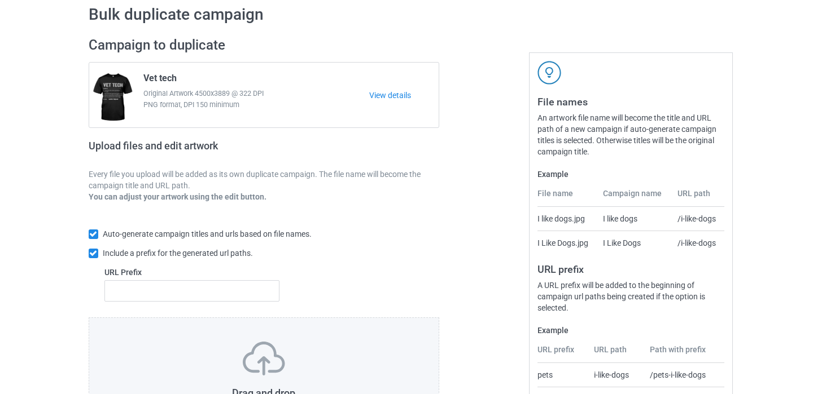
scroll to position [116, 0]
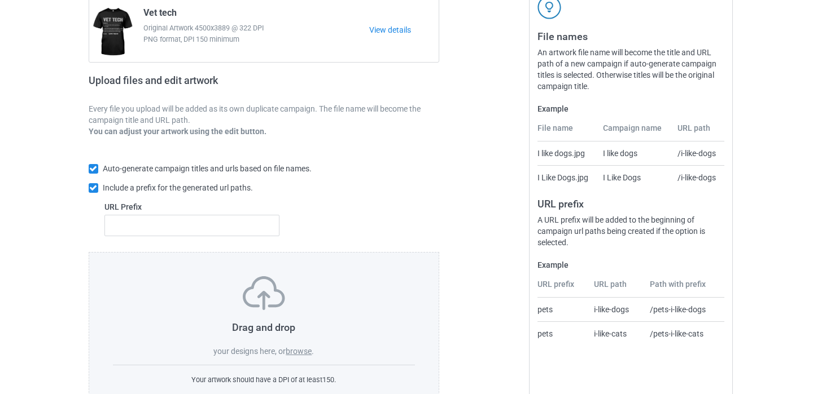
click at [299, 355] on label "browse" at bounding box center [299, 351] width 26 height 9
click at [0, 0] on input "browse" at bounding box center [0, 0] width 0 height 0
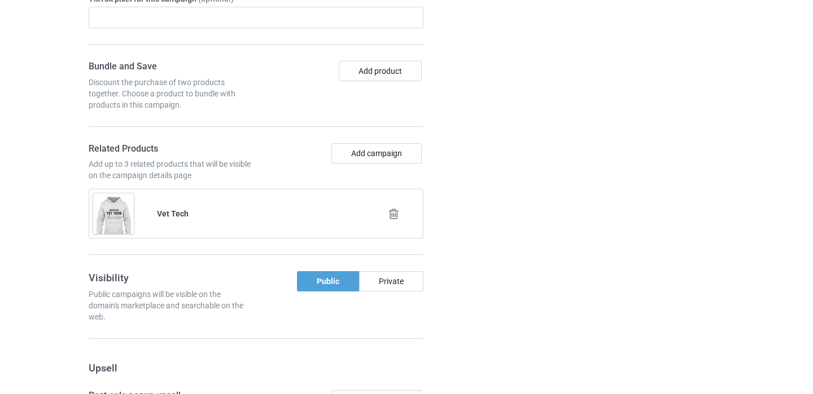
scroll to position [779, 0]
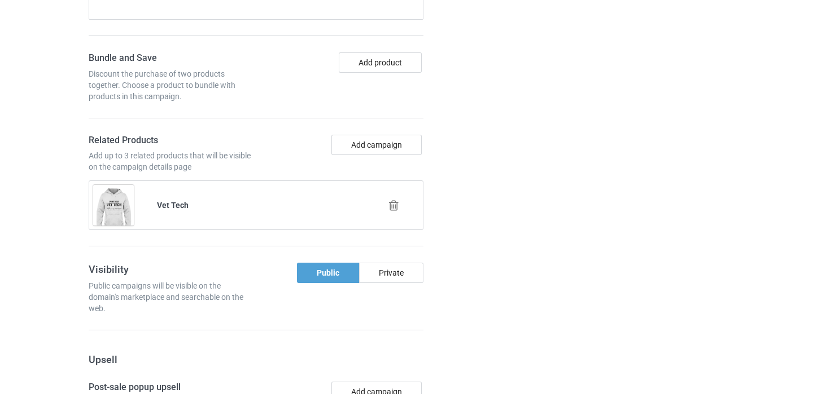
click at [393, 212] on div at bounding box center [395, 206] width 64 height 28
click at [394, 207] on icon at bounding box center [394, 206] width 14 height 12
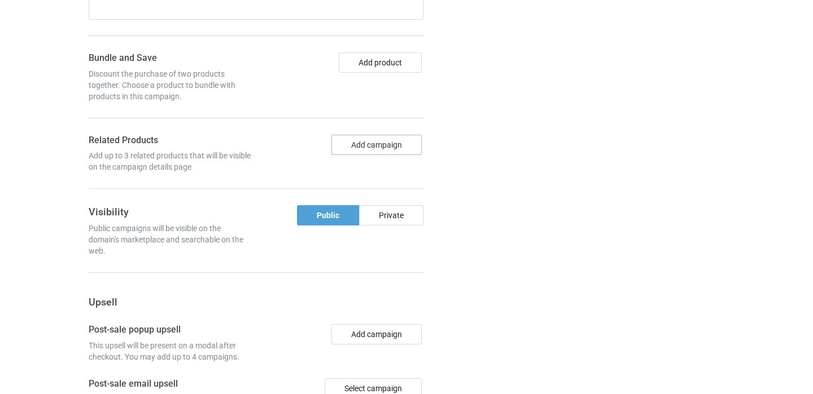
click at [379, 147] on button "Add campaign" at bounding box center [376, 145] width 90 height 20
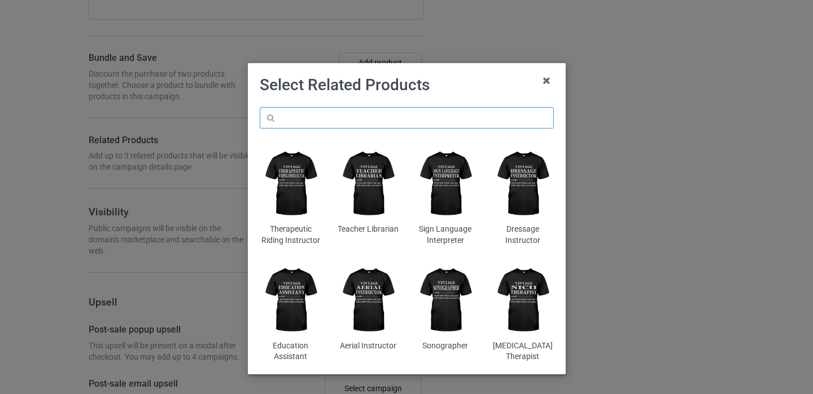
click at [348, 126] on input "text" at bounding box center [407, 117] width 294 height 21
paste input "ASL Interpreter"
type input "ASL Interpreter"
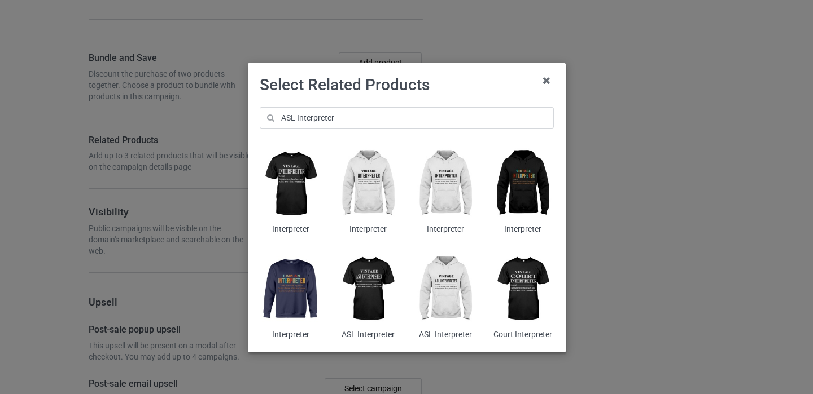
click at [440, 284] on img at bounding box center [445, 289] width 62 height 77
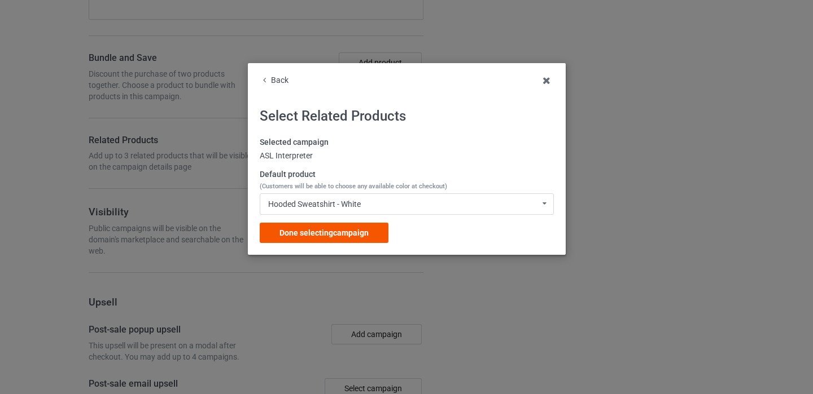
click at [374, 229] on div "Done selecting campaign" at bounding box center [324, 233] width 129 height 20
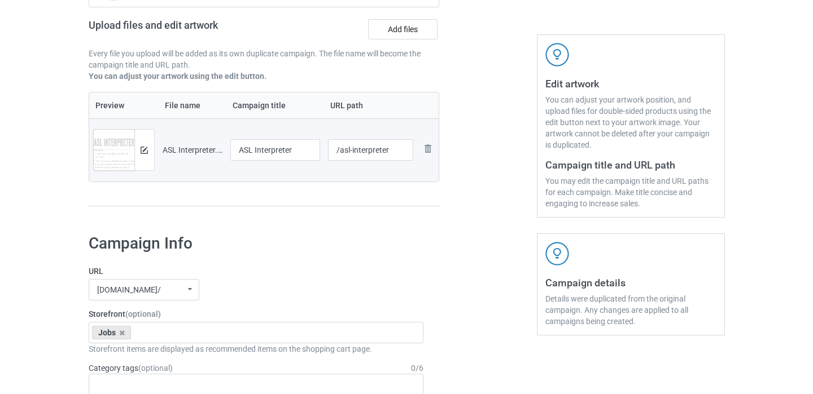
scroll to position [144, 0]
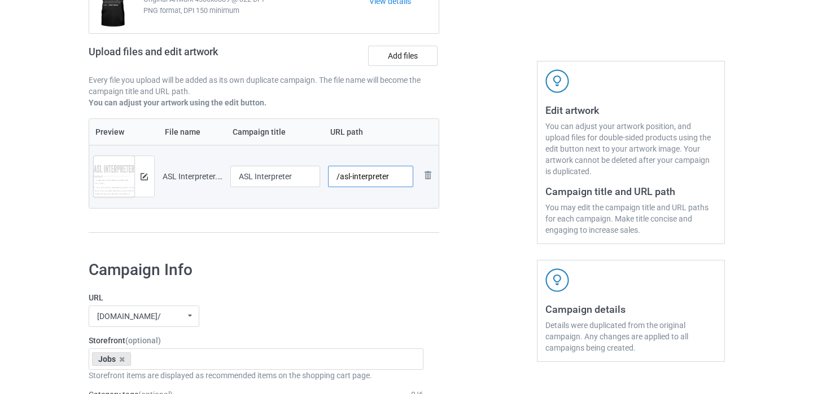
click at [388, 177] on input "/asl-interpreter" at bounding box center [370, 176] width 85 height 21
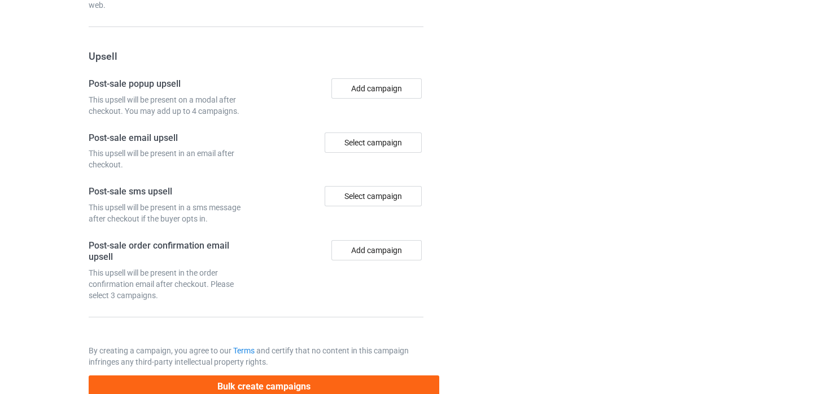
scroll to position [1112, 0]
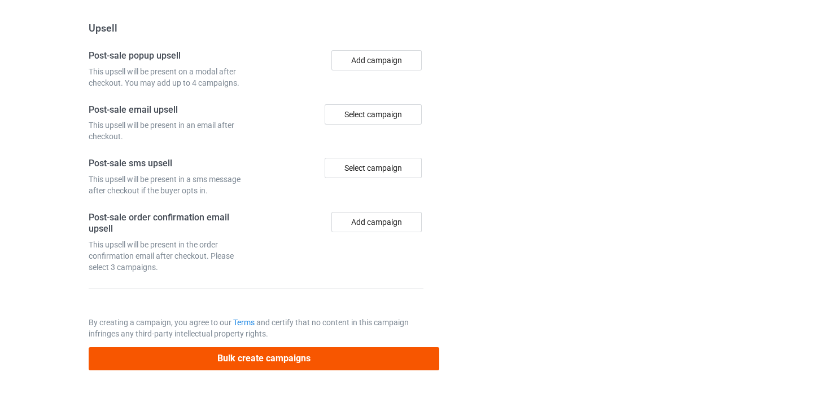
type input "/asl-interpreter11"
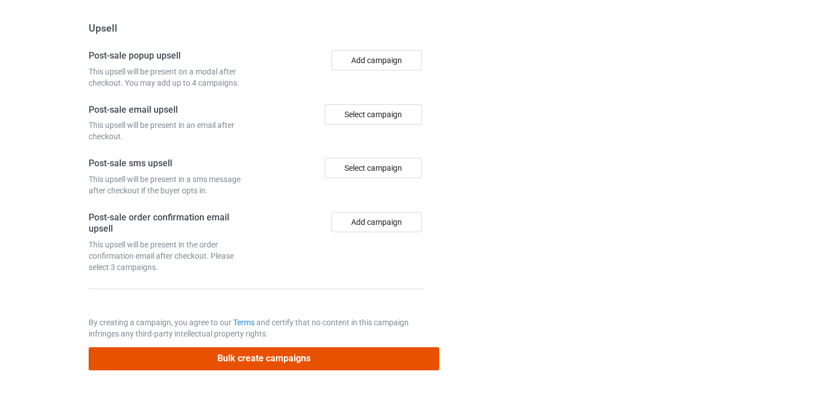
click at [285, 363] on button "Bulk create campaigns" at bounding box center [264, 359] width 351 height 23
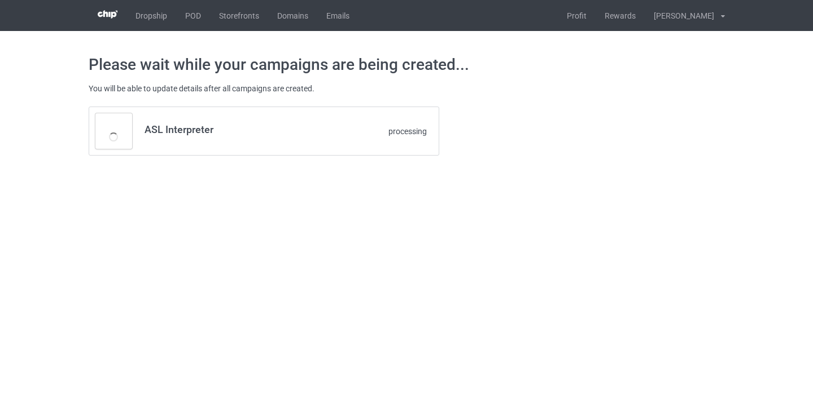
scroll to position [0, 0]
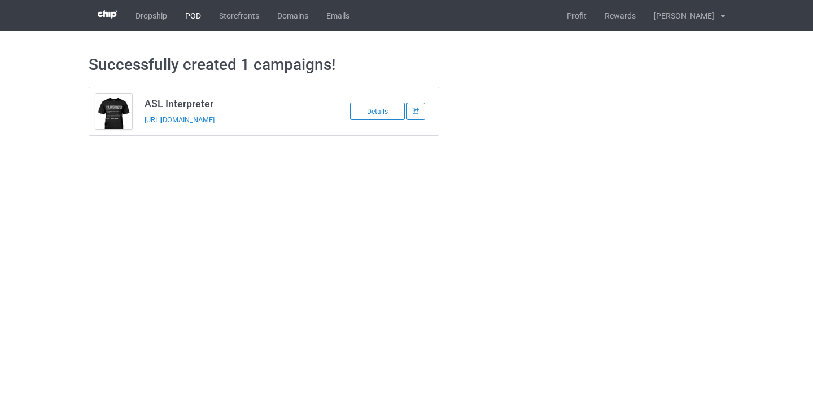
click at [192, 20] on link "POD" at bounding box center [193, 15] width 34 height 31
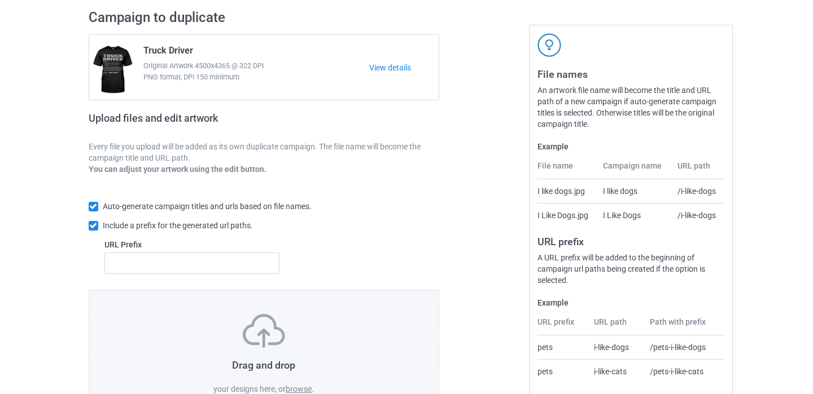
scroll to position [155, 0]
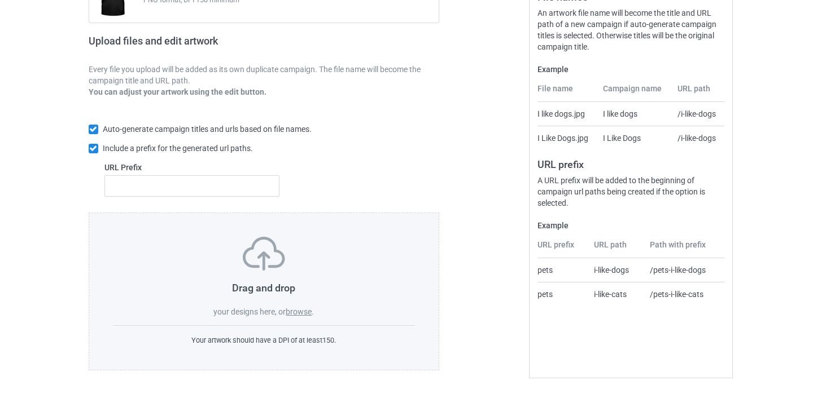
click at [300, 314] on label "browse" at bounding box center [299, 312] width 26 height 9
click at [0, 0] on input "browse" at bounding box center [0, 0] width 0 height 0
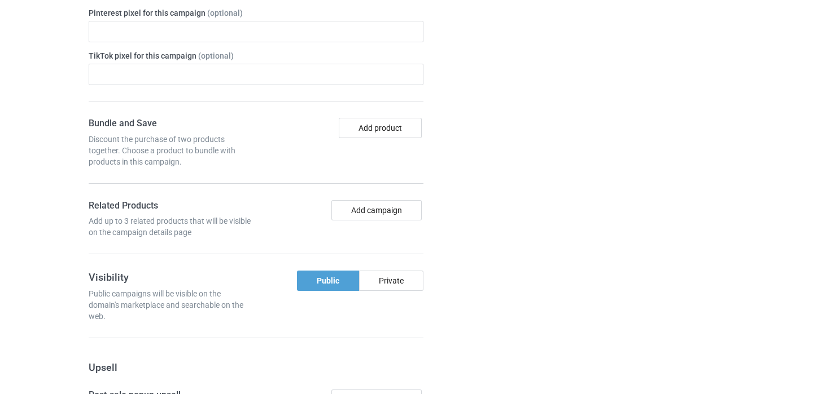
scroll to position [686, 0]
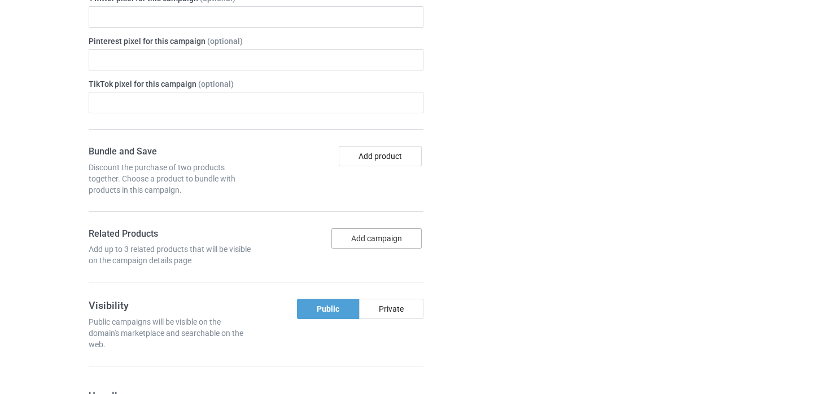
click at [388, 234] on button "Add campaign" at bounding box center [376, 239] width 90 height 20
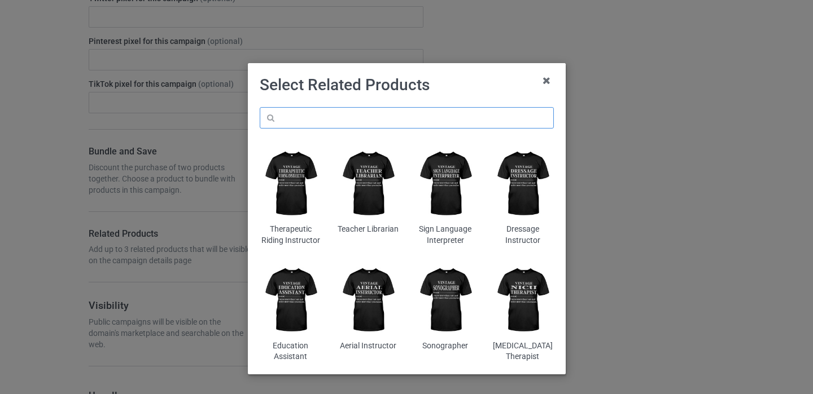
click at [359, 119] on input "text" at bounding box center [407, 117] width 294 height 21
paste input "Facts! 😅😍"
type input "Facts! 😅😍"
paste input "Coordinator"
type input "Coordinator"
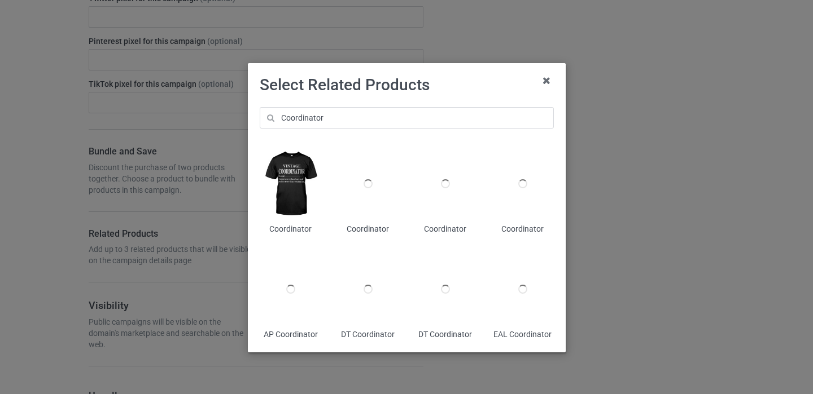
click at [301, 203] on img at bounding box center [291, 184] width 62 height 77
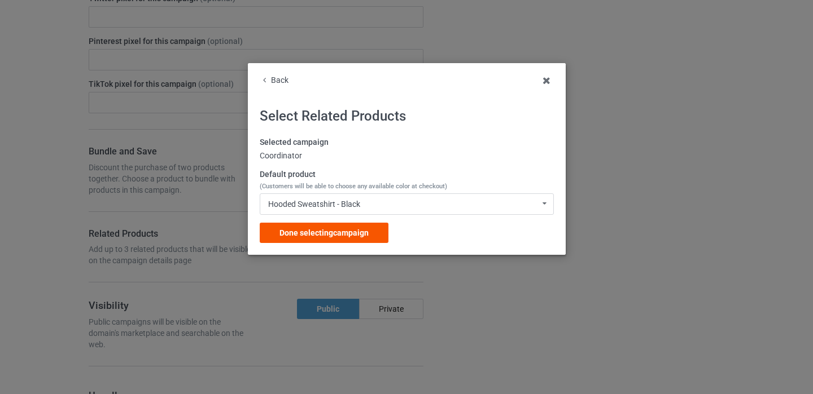
click at [363, 231] on span "Done selecting campaign" at bounding box center [323, 233] width 89 height 9
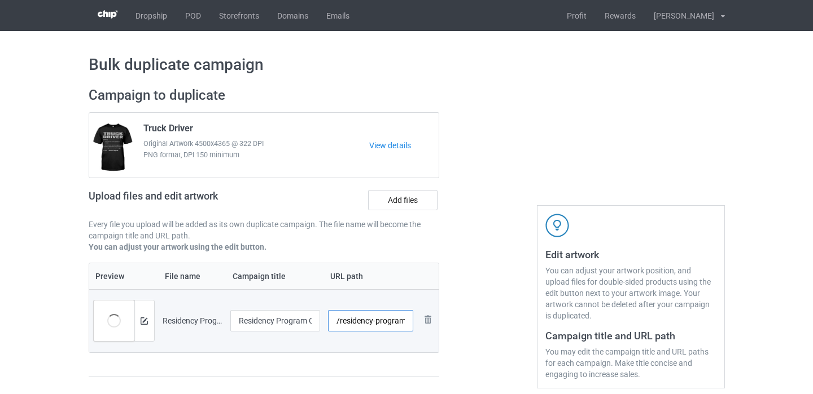
click at [403, 323] on input "/residency-program-coordinator" at bounding box center [370, 320] width 85 height 21
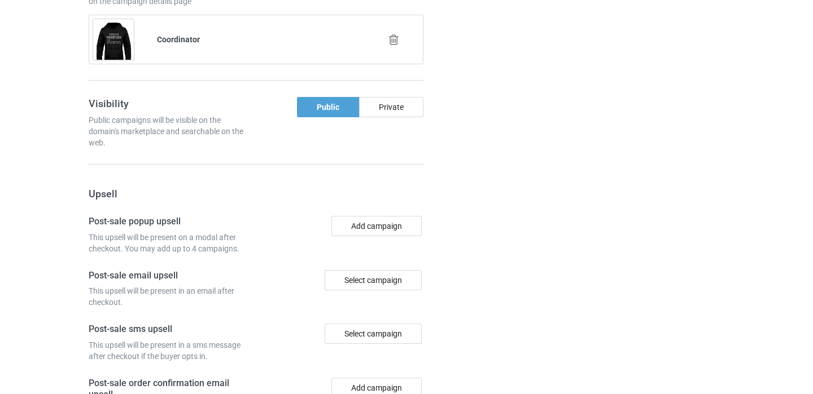
scroll to position [1112, 0]
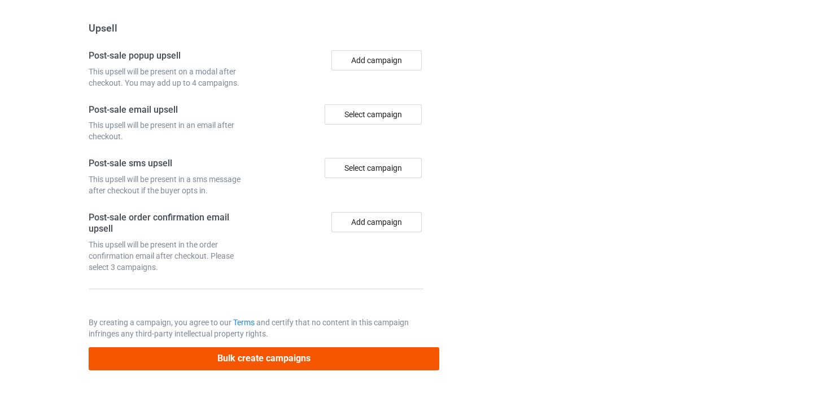
type input "/residency-program-coordinator11"
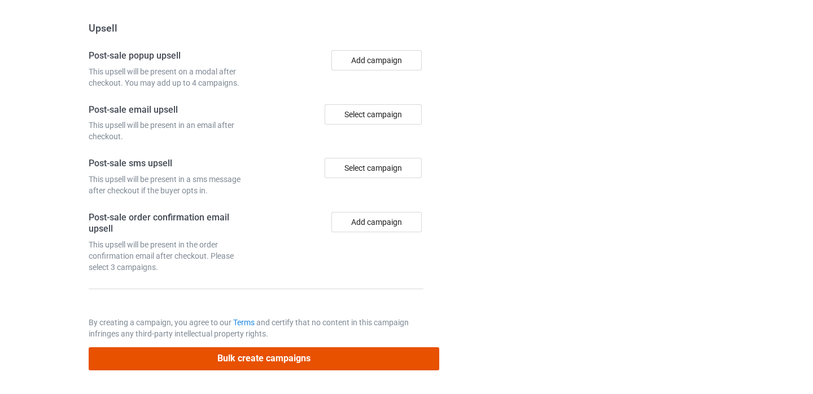
click at [349, 363] on button "Bulk create campaigns" at bounding box center [264, 359] width 351 height 23
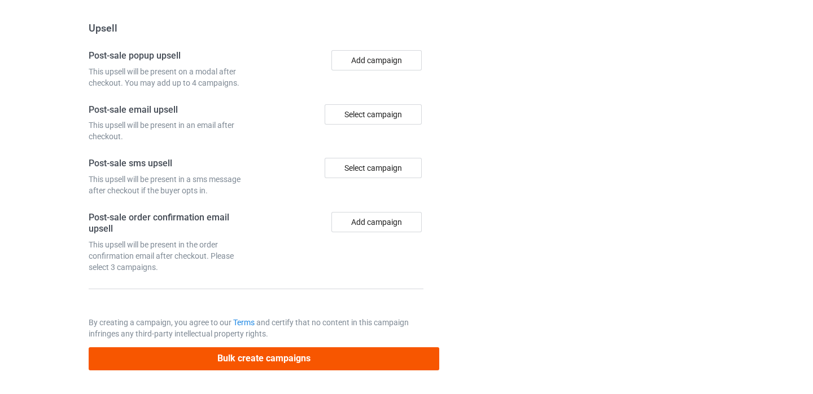
scroll to position [0, 0]
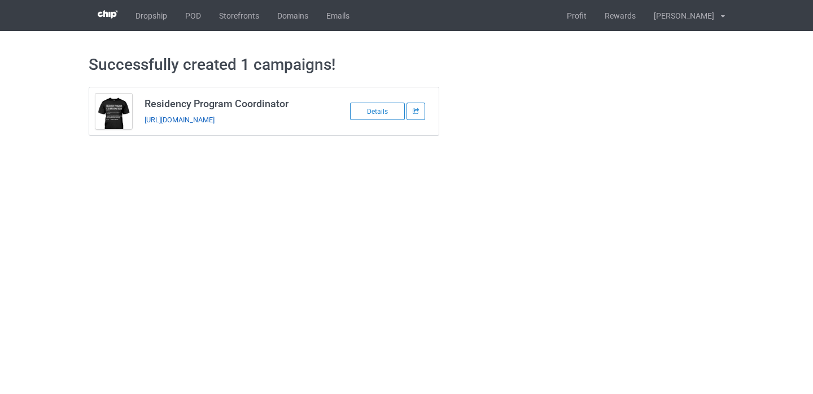
copy link "https://www.thepure.gift/residency-program-coordinator11"
click at [197, 13] on link "POD" at bounding box center [193, 15] width 34 height 31
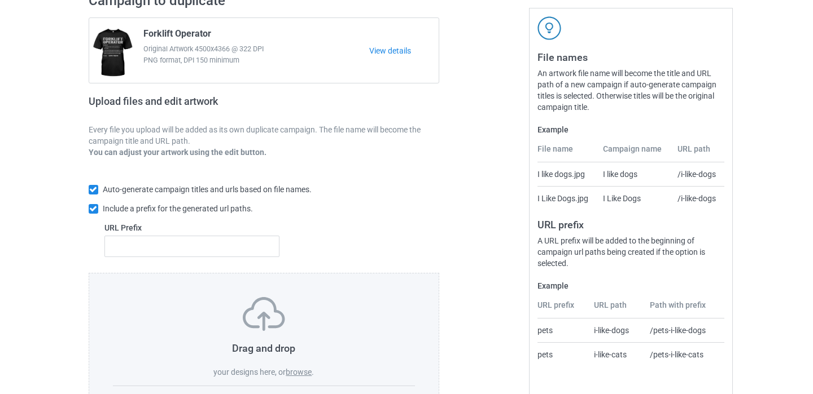
scroll to position [155, 0]
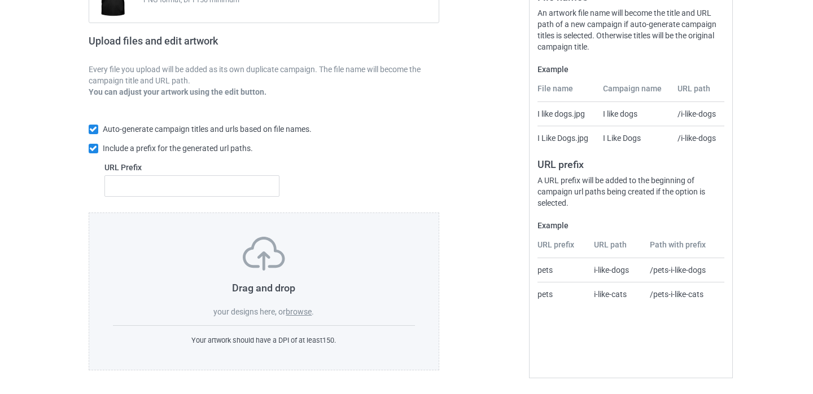
click at [296, 312] on label "browse" at bounding box center [299, 312] width 26 height 9
click at [0, 0] on input "browse" at bounding box center [0, 0] width 0 height 0
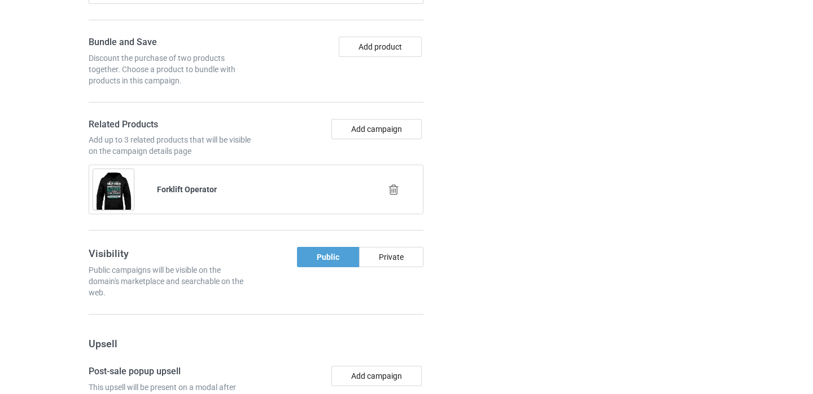
scroll to position [775, 0]
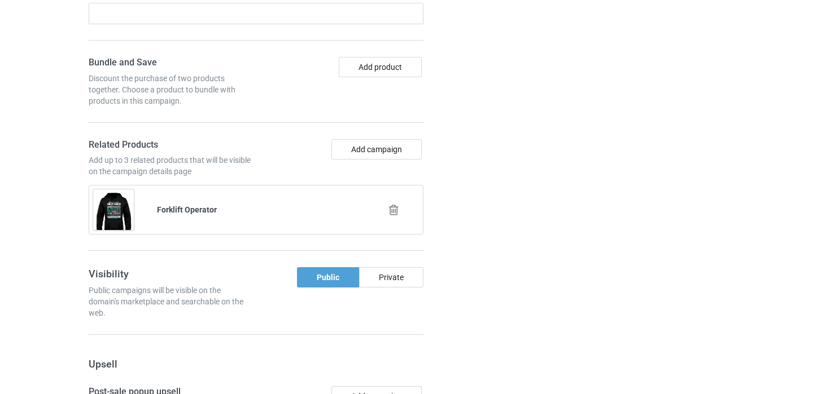
click at [396, 209] on icon at bounding box center [394, 210] width 14 height 12
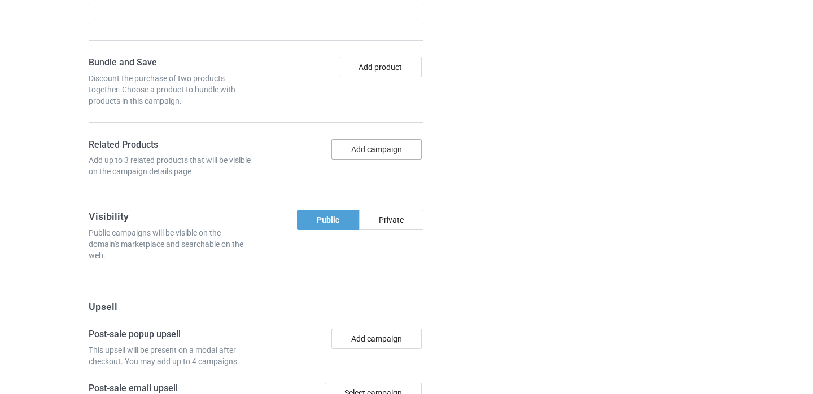
click at [380, 147] on button "Add campaign" at bounding box center [376, 149] width 90 height 20
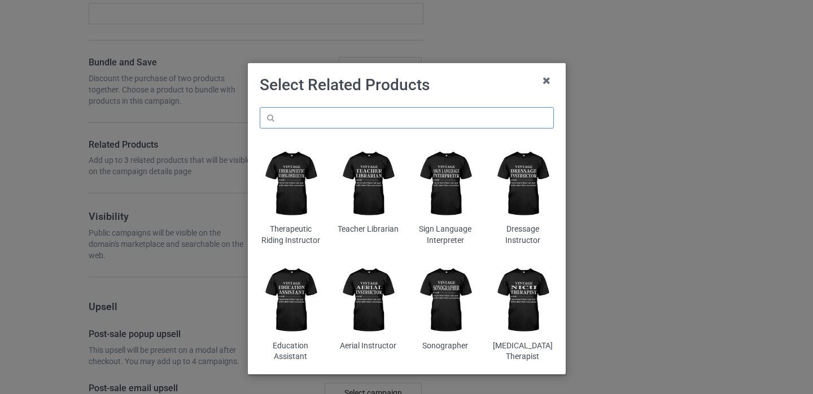
click at [357, 115] on input "text" at bounding box center [407, 117] width 294 height 21
paste input "First Aid Instructor"
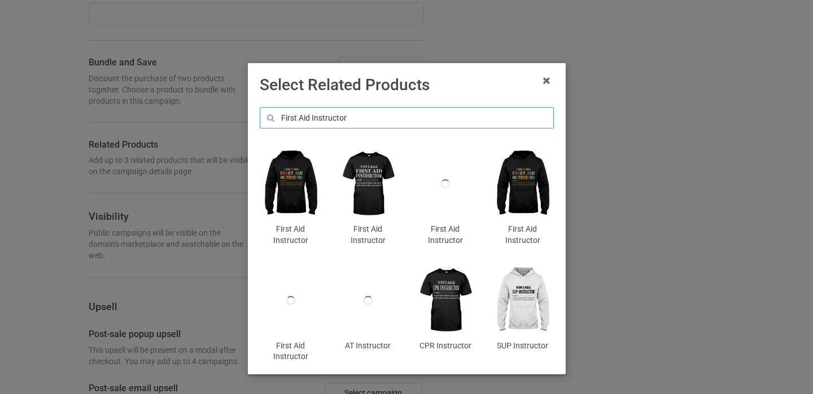
type input "First Aid Instructor"
click at [299, 183] on img at bounding box center [291, 184] width 62 height 77
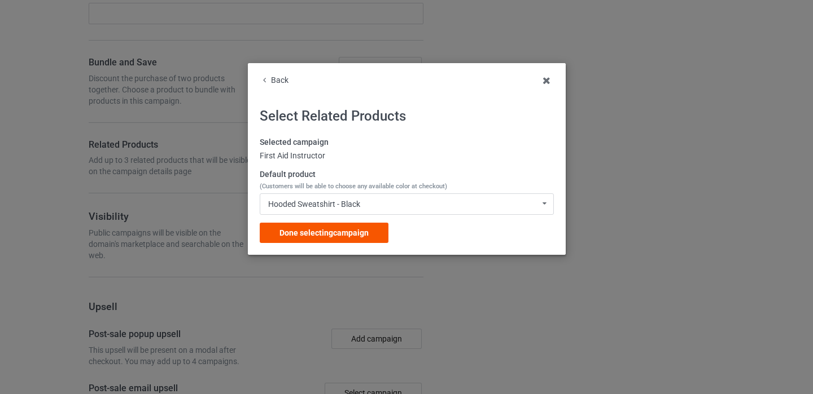
click at [323, 227] on div "Done selecting campaign" at bounding box center [324, 233] width 129 height 20
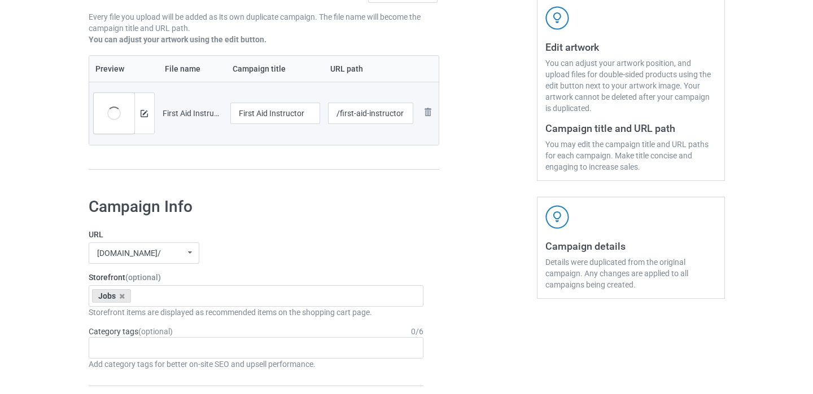
scroll to position [153, 0]
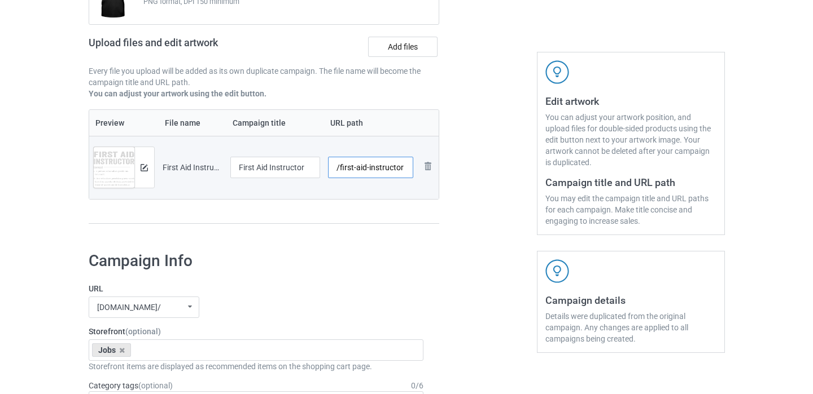
click at [403, 168] on input "/first-aid-instructor" at bounding box center [370, 167] width 85 height 21
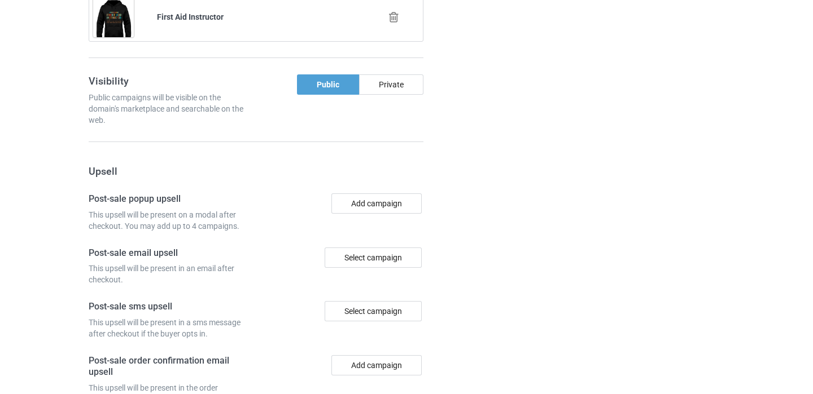
scroll to position [1112, 0]
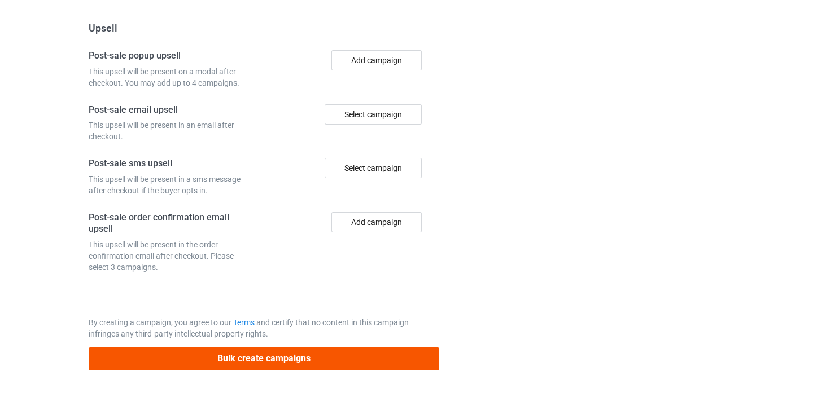
type input "/first-aid-instructor11"
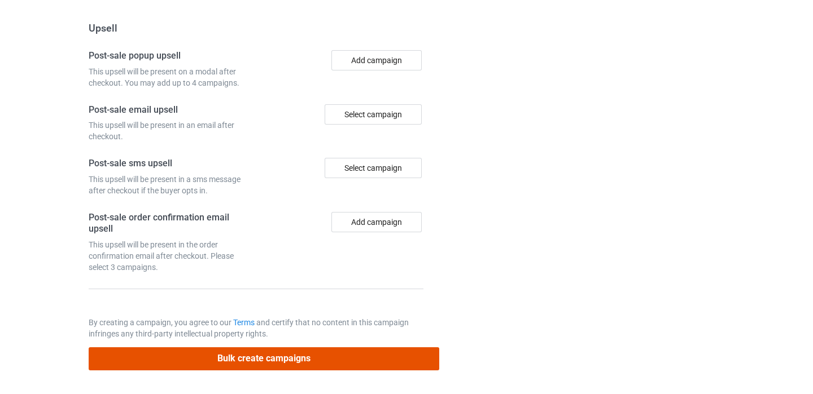
click at [276, 363] on button "Bulk create campaigns" at bounding box center [264, 359] width 351 height 23
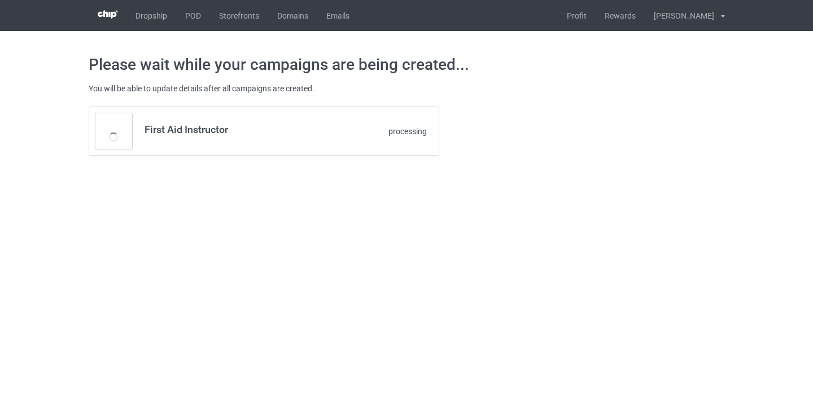
scroll to position [0, 0]
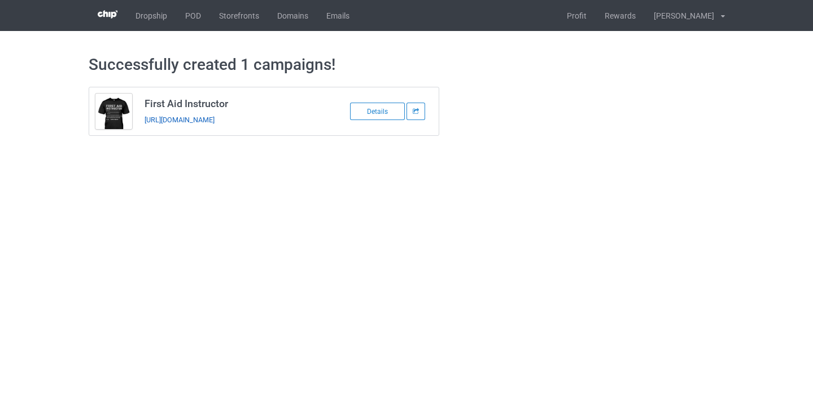
copy link "[URL][DOMAIN_NAME]"
click at [193, 15] on link "POD" at bounding box center [193, 15] width 34 height 31
